Goal: Information Seeking & Learning: Learn about a topic

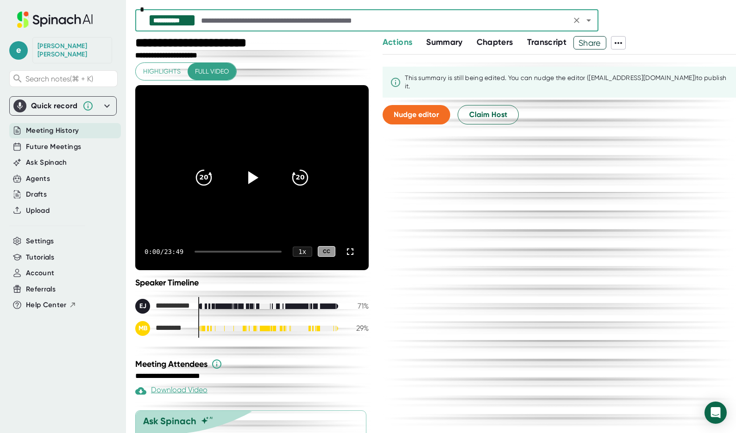
click at [589, 19] on icon "Open" at bounding box center [588, 20] width 5 height 2
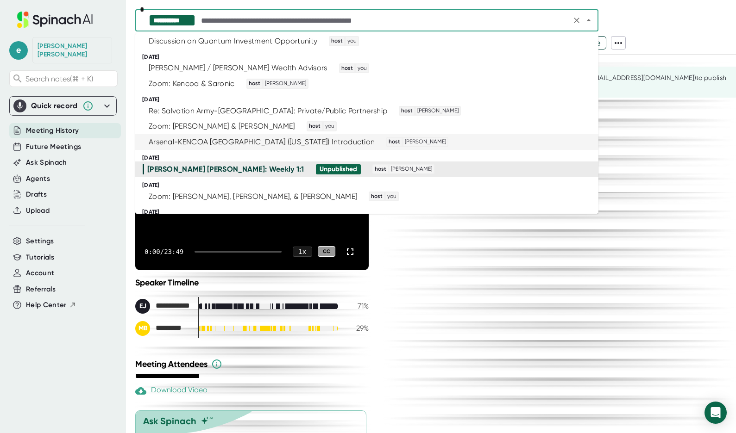
scroll to position [58, 0]
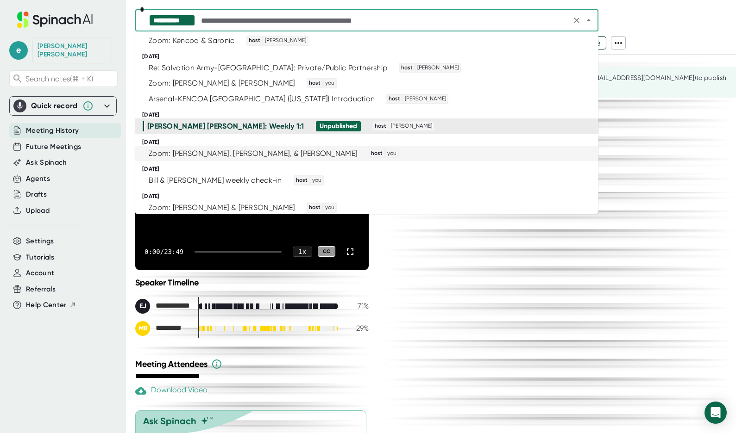
click at [304, 150] on div "Zoom: [PERSON_NAME], [PERSON_NAME], & [PERSON_NAME] host you" at bounding box center [363, 154] width 440 height 10
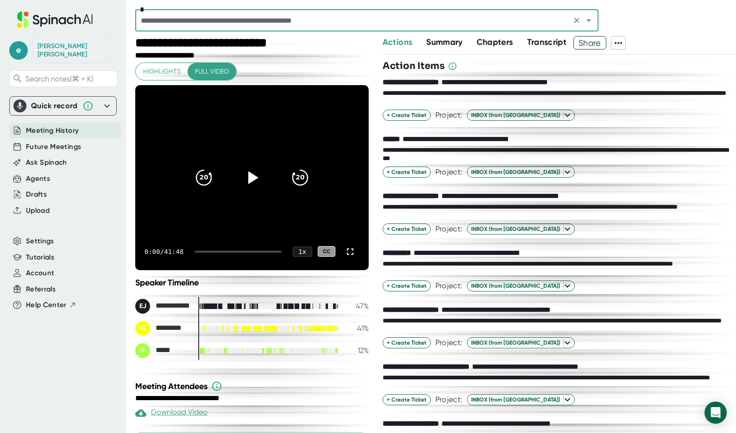
click at [588, 19] on icon "Open" at bounding box center [588, 20] width 5 height 2
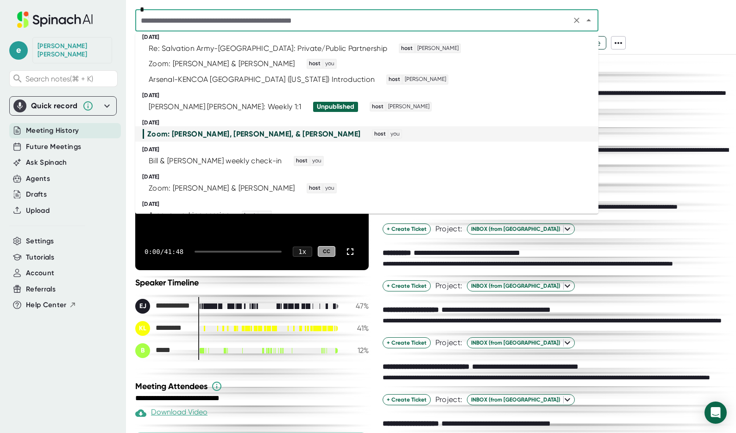
scroll to position [112, 0]
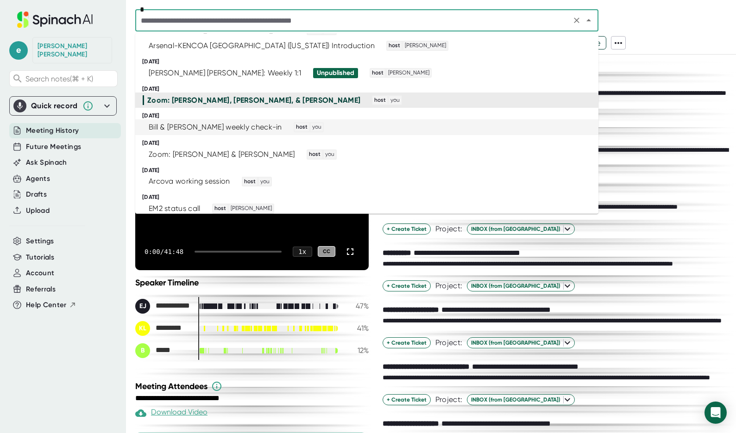
click at [378, 126] on div "Bill & [PERSON_NAME] weekly check-in host you" at bounding box center [363, 127] width 440 height 10
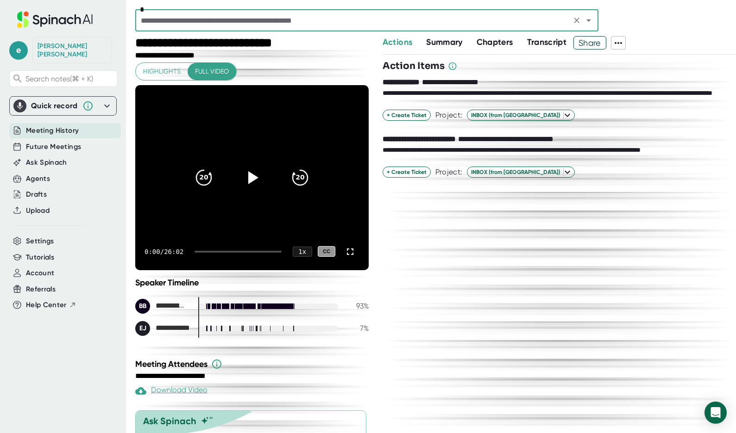
click at [588, 20] on icon "Open" at bounding box center [588, 20] width 5 height 2
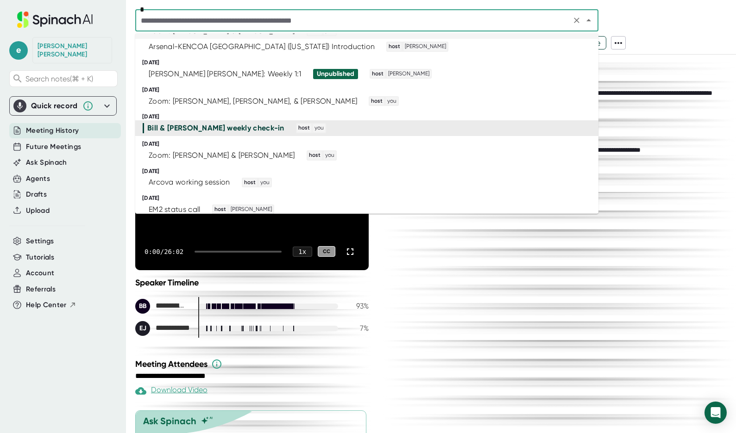
scroll to position [124, 0]
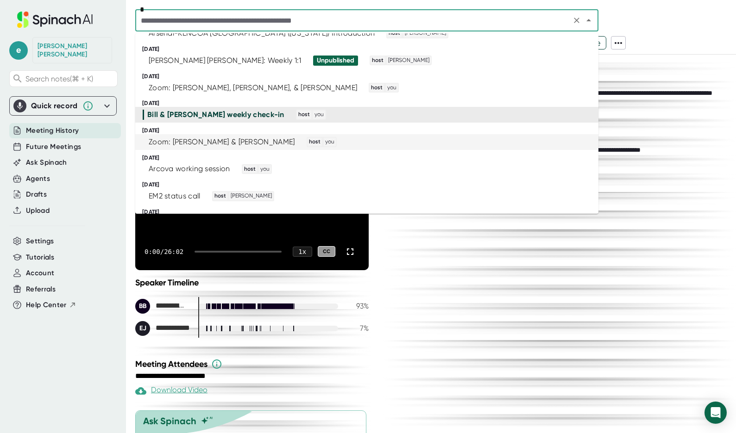
click at [251, 139] on div "Zoom: [PERSON_NAME] & [PERSON_NAME]" at bounding box center [222, 142] width 146 height 9
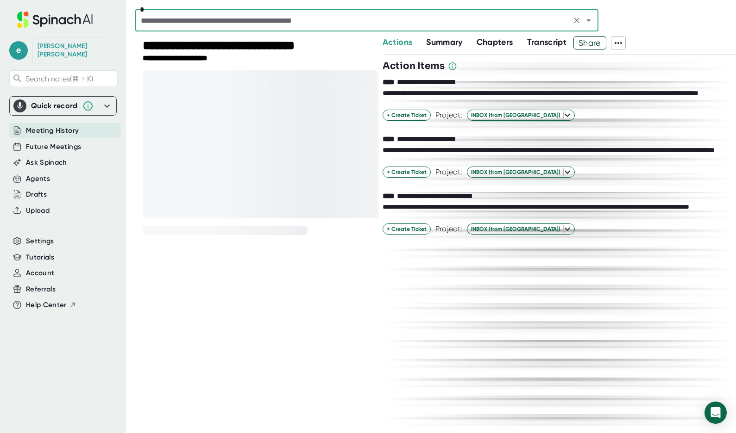
click at [587, 19] on icon "Open" at bounding box center [588, 20] width 11 height 11
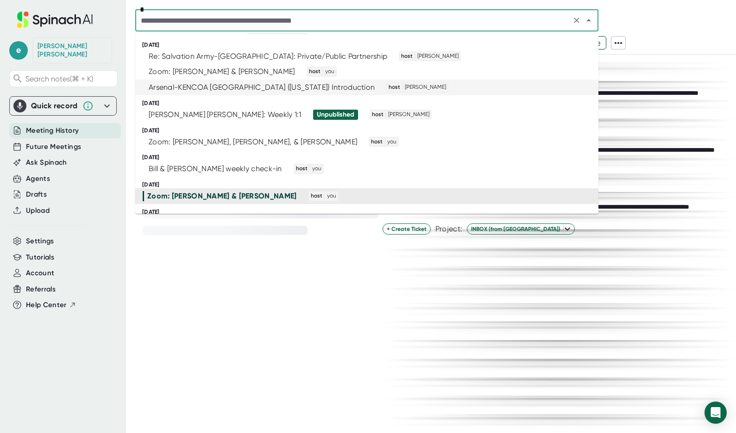
scroll to position [144, 0]
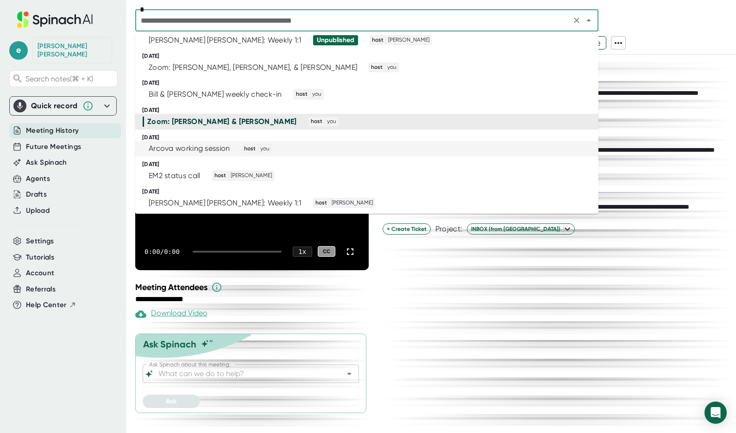
click at [217, 144] on div "Arcova working session" at bounding box center [189, 148] width 81 height 9
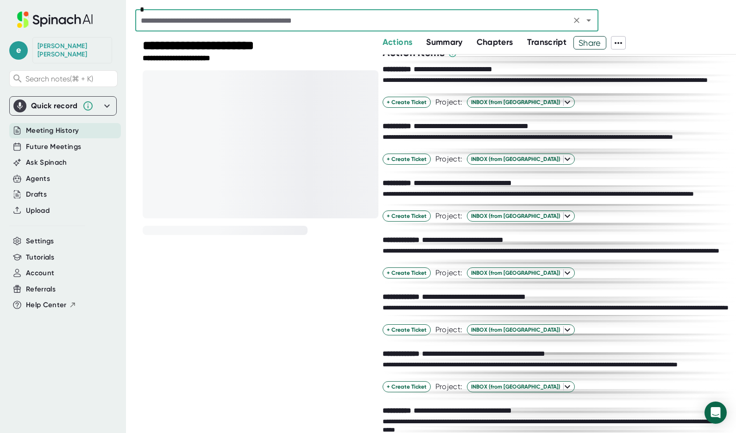
scroll to position [44, 0]
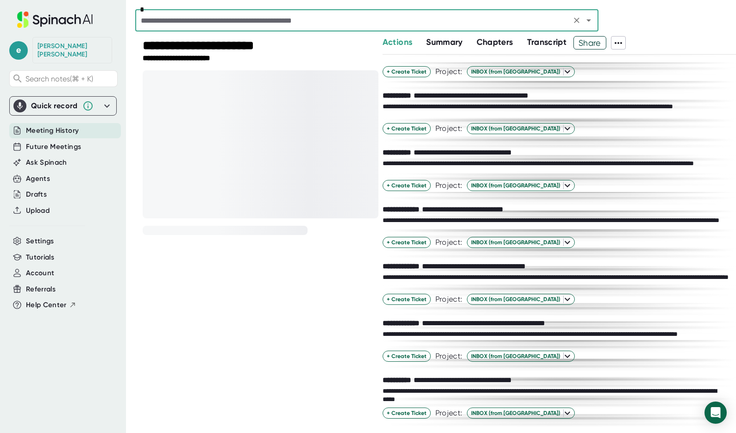
click at [270, 327] on div "**********" at bounding box center [253, 234] width 236 height 397
